Goal: Information Seeking & Learning: Learn about a topic

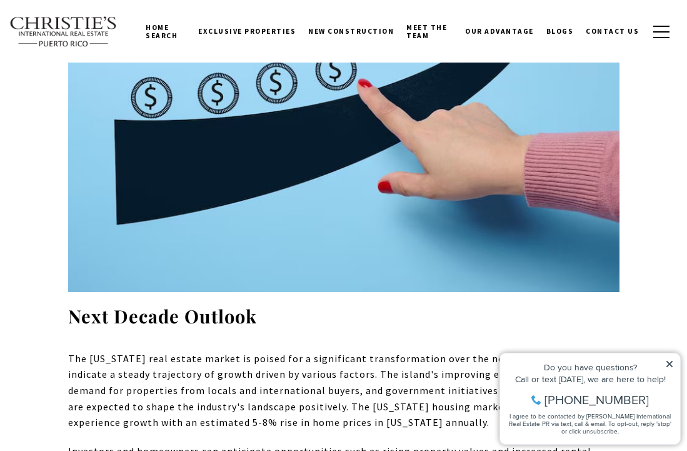
scroll to position [9550, 0]
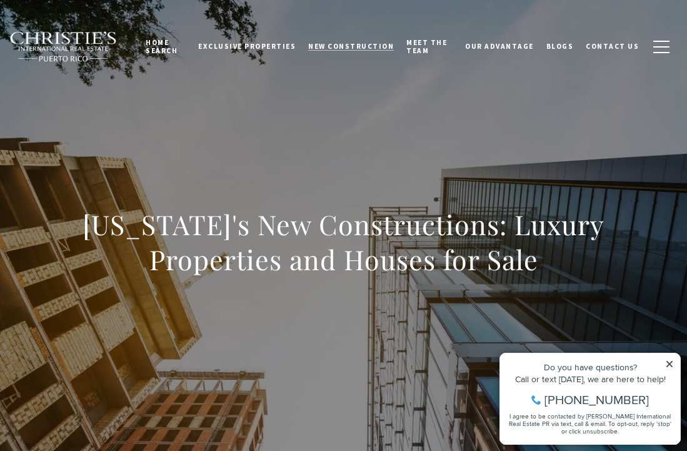
click at [352, 48] on span "New Construction" at bounding box center [351, 46] width 86 height 9
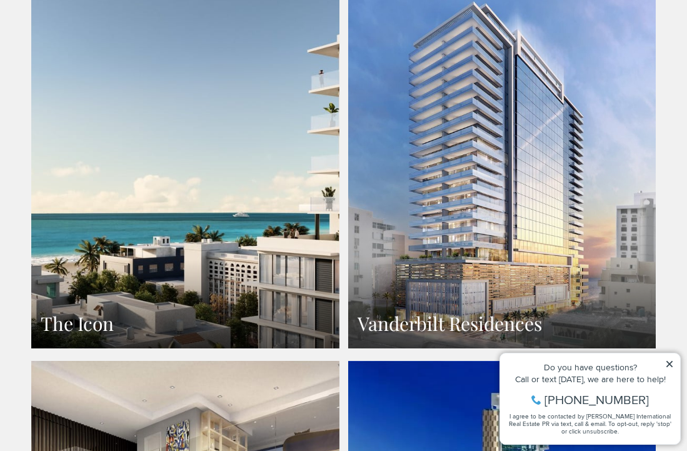
scroll to position [872, 0]
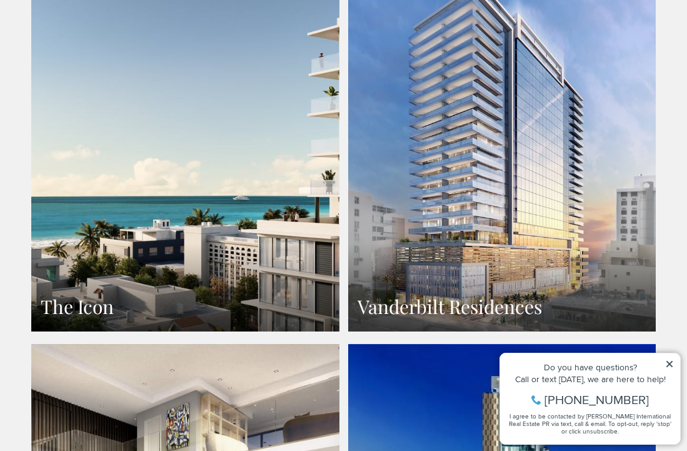
click at [213, 168] on link "The Icon" at bounding box center [185, 143] width 308 height 376
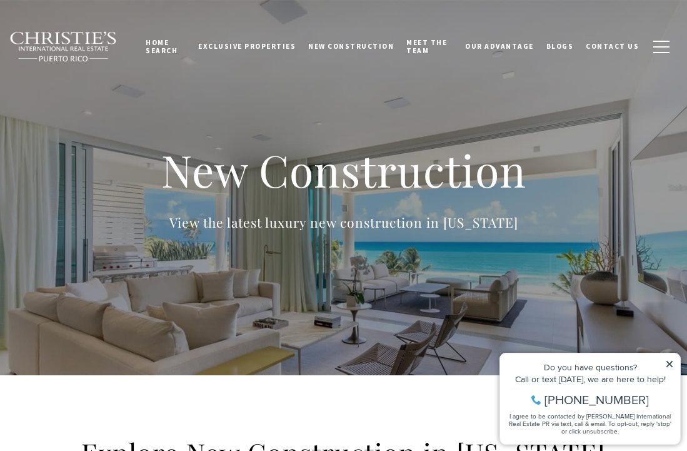
scroll to position [0, 0]
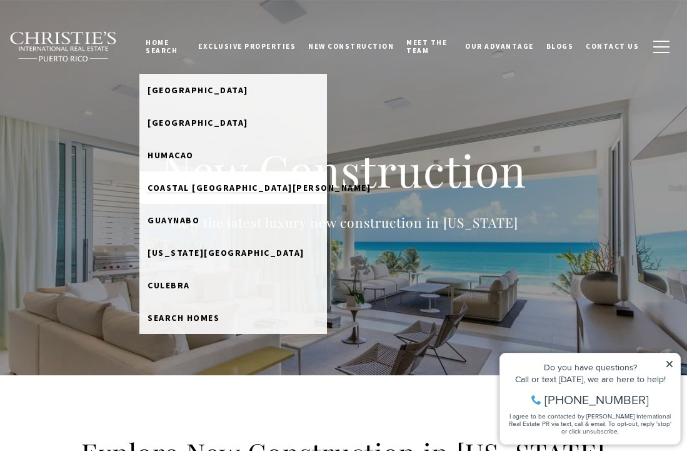
click at [163, 187] on span "Coastal [GEOGRAPHIC_DATA][PERSON_NAME]" at bounding box center [259, 187] width 223 height 11
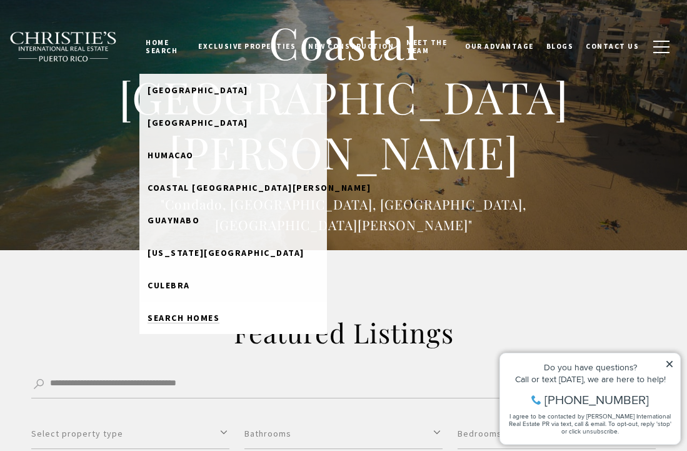
click at [168, 314] on span "Search Homes" at bounding box center [184, 317] width 72 height 11
